Goal: Subscribe to service/newsletter

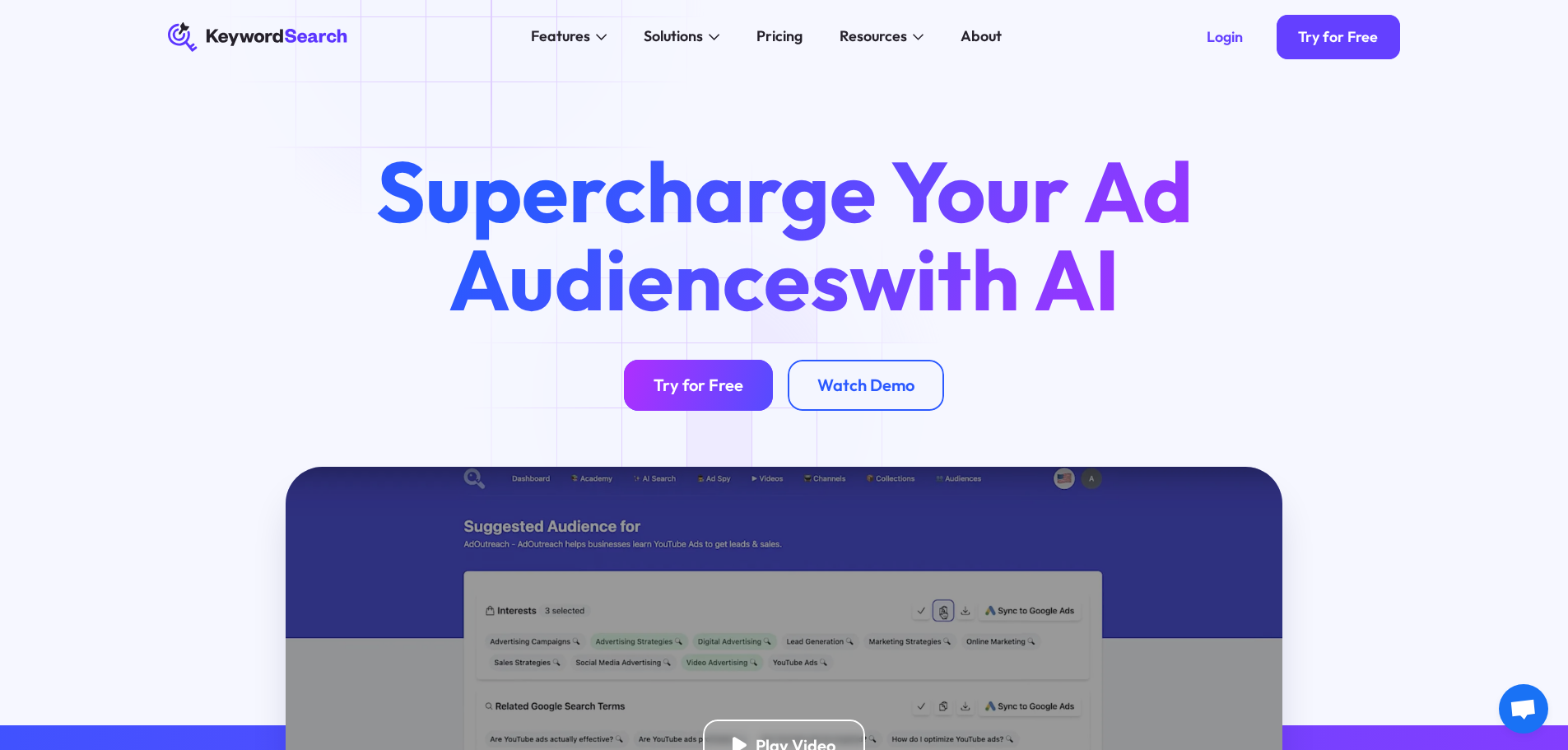
click at [709, 400] on link "Try for Free" at bounding box center [698, 385] width 149 height 52
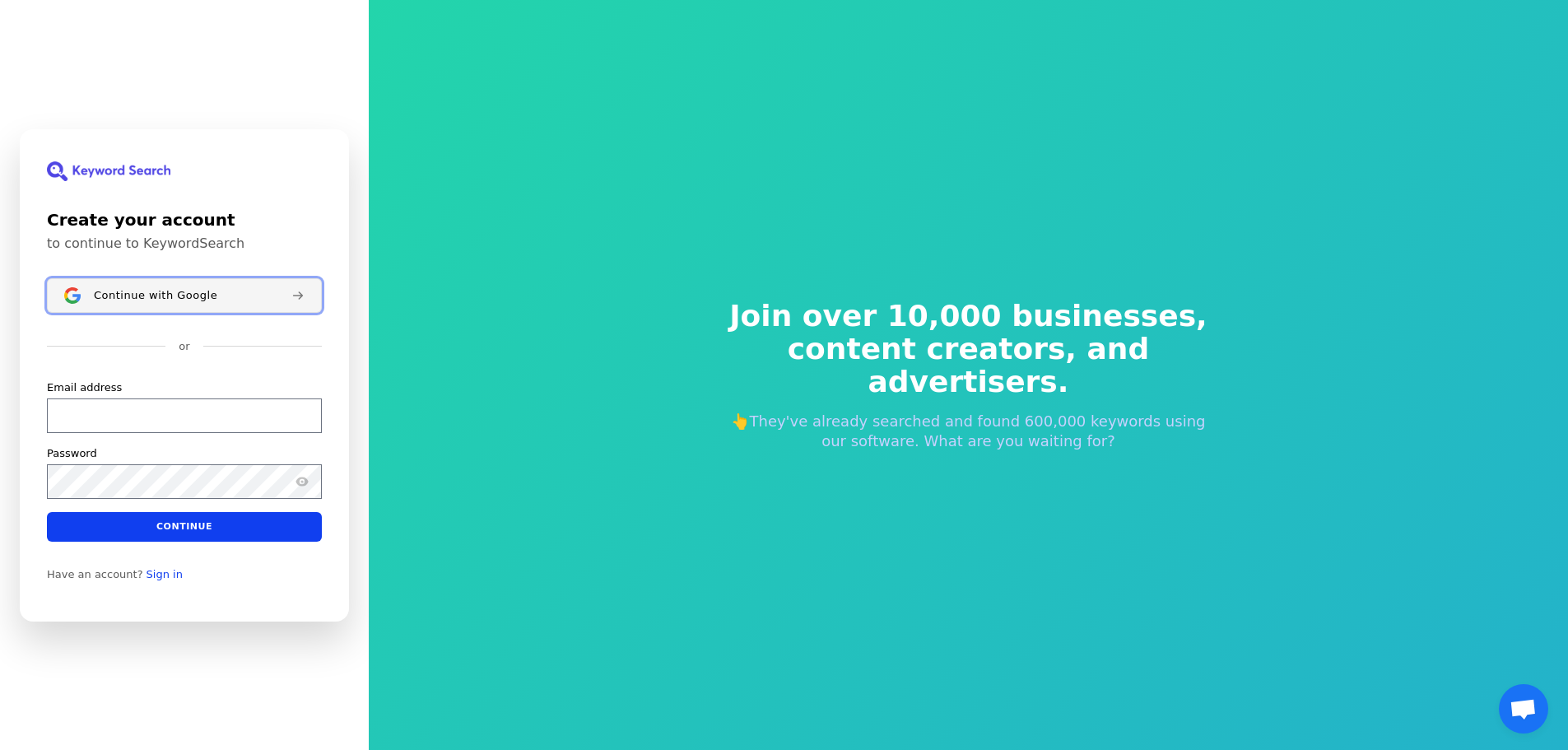
click at [170, 300] on span "Continue with Google" at bounding box center [156, 294] width 123 height 14
